Goal: Task Accomplishment & Management: Use online tool/utility

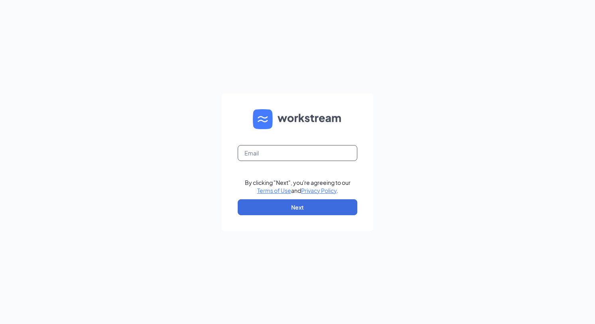
click at [282, 150] on input "text" at bounding box center [298, 153] width 120 height 16
type input "1396@internal-email.com"
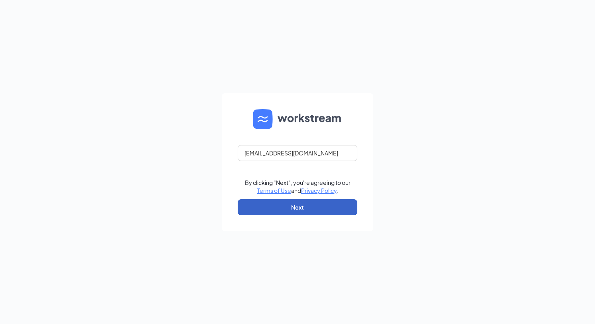
click at [306, 205] on button "Next" at bounding box center [298, 207] width 120 height 16
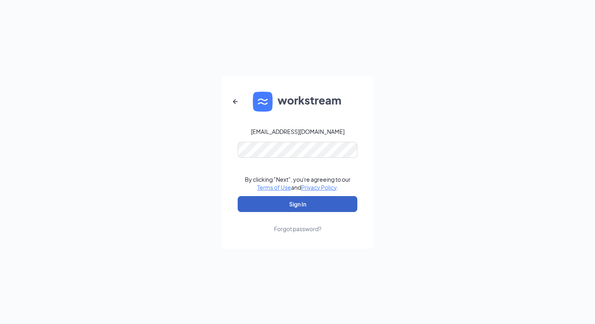
click at [301, 207] on button "Sign In" at bounding box center [298, 204] width 120 height 16
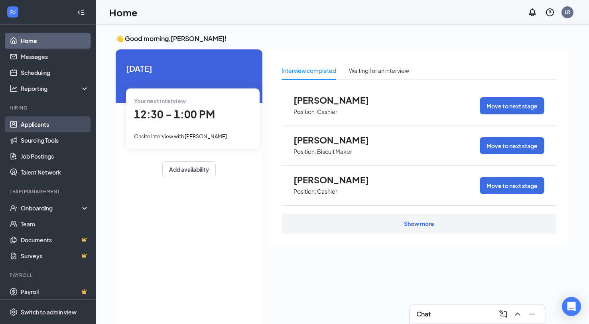
click at [34, 123] on link "Applicants" at bounding box center [55, 124] width 68 height 16
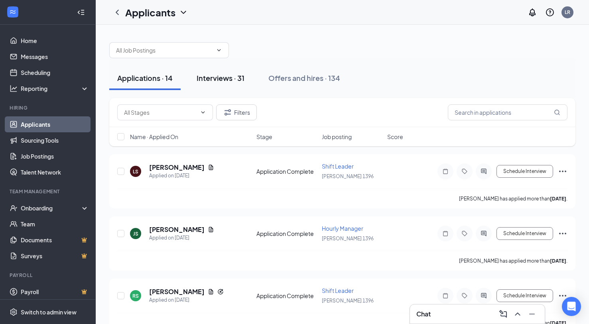
click at [215, 78] on div "Interviews · 31" at bounding box center [221, 78] width 48 height 10
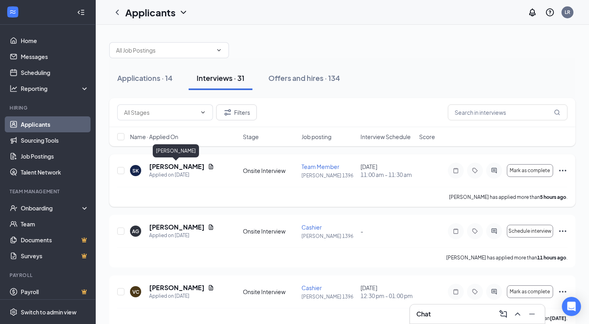
click at [189, 168] on h5 "[PERSON_NAME]" at bounding box center [176, 166] width 55 height 9
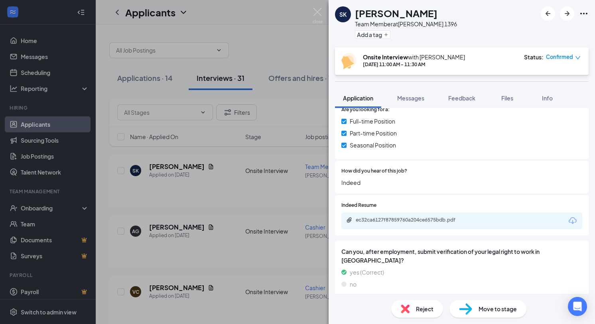
scroll to position [399, 0]
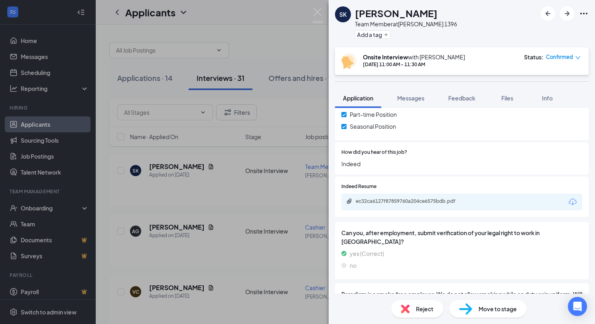
click at [568, 207] on icon "Download" at bounding box center [573, 202] width 10 height 10
click at [224, 251] on div "SK [PERSON_NAME] Team Member at [PERSON_NAME] 1396 Add a tag Onsite Interview w…" at bounding box center [297, 162] width 595 height 324
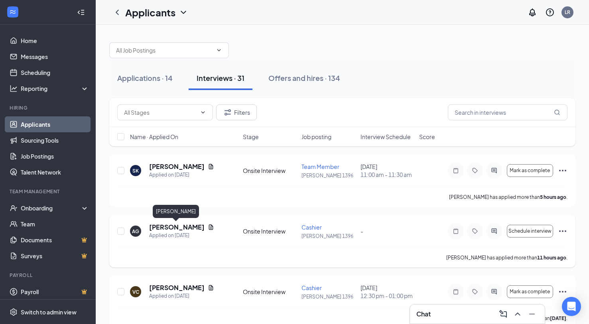
click at [191, 227] on h5 "[PERSON_NAME]" at bounding box center [176, 227] width 55 height 9
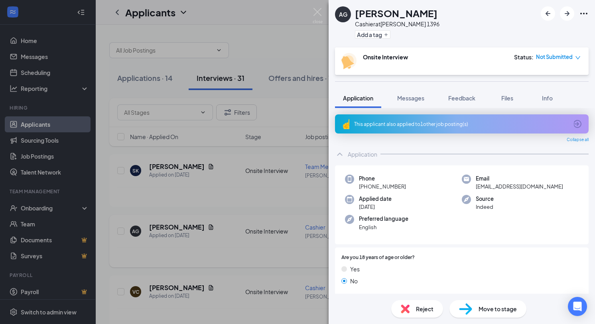
drag, startPoint x: 178, startPoint y: 252, endPoint x: 208, endPoint y: 257, distance: 30.4
click at [179, 252] on div "AG [PERSON_NAME] Cashier at [PERSON_NAME] 1396 Add a tag Onsite Interview Statu…" at bounding box center [297, 162] width 595 height 324
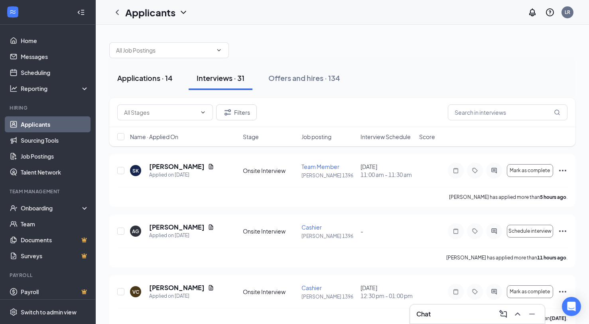
click at [142, 75] on div "Applications · 14" at bounding box center [144, 78] width 55 height 10
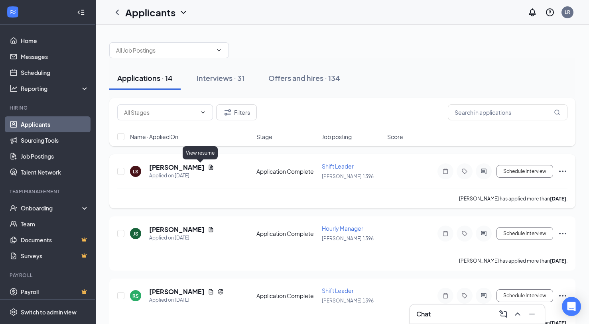
click at [209, 168] on icon "Document" at bounding box center [211, 167] width 4 height 5
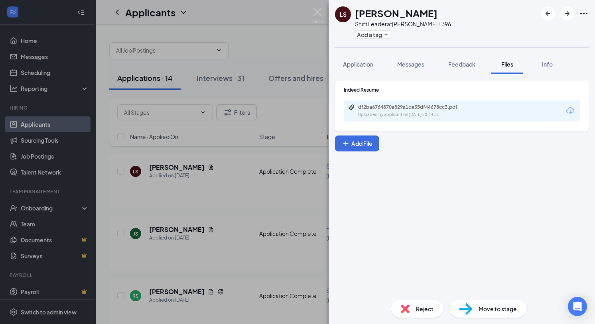
click at [564, 110] on div "df2ba6764870a829a1de35df44678cc3.pdf Uploaded by applicant on [DATE] 20:34:31" at bounding box center [462, 111] width 236 height 21
click at [570, 112] on icon "Download" at bounding box center [570, 110] width 8 height 7
